Goal: Task Accomplishment & Management: Use online tool/utility

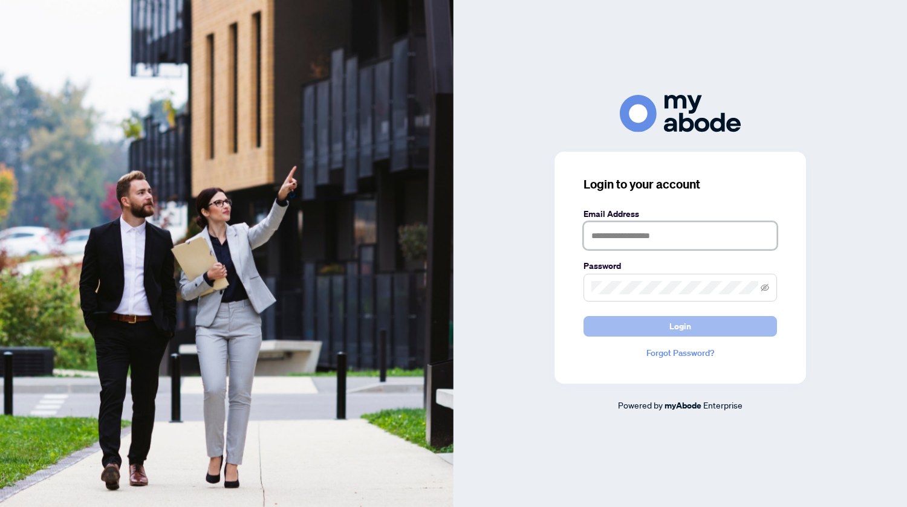
type input "**********"
click at [683, 327] on span "Login" at bounding box center [680, 326] width 22 height 19
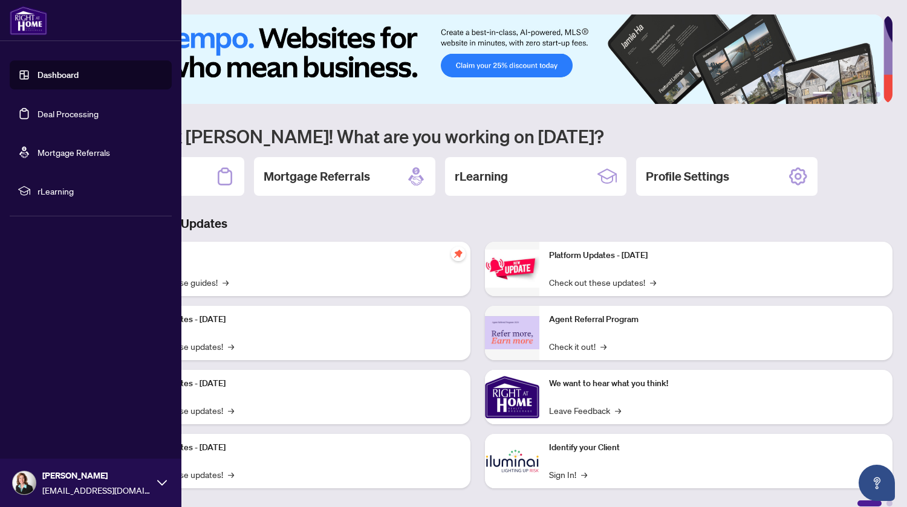
click at [67, 78] on link "Dashboard" at bounding box center [57, 75] width 41 height 11
click at [37, 74] on link "Dashboard" at bounding box center [57, 75] width 41 height 11
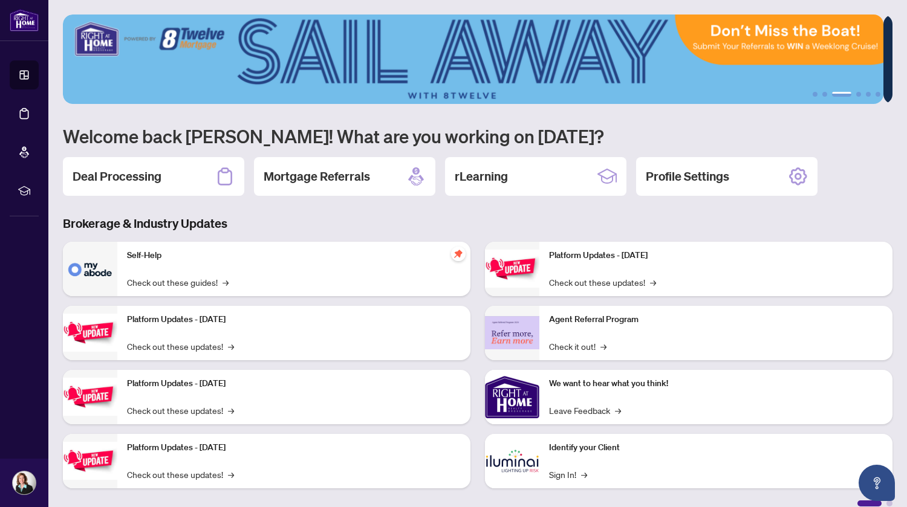
scroll to position [13, 0]
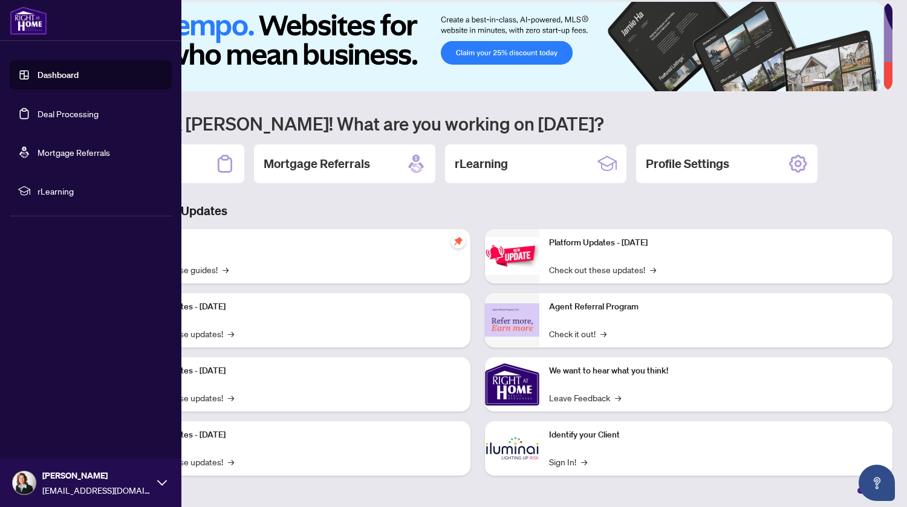
click at [79, 115] on link "Deal Processing" at bounding box center [67, 113] width 61 height 11
